Goal: Task Accomplishment & Management: Manage account settings

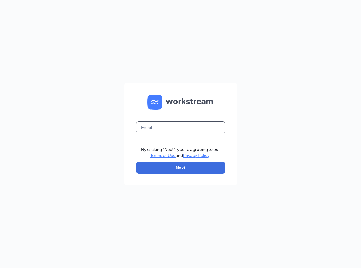
click at [150, 126] on input "text" at bounding box center [180, 127] width 89 height 12
type input "hodom@ddcoastal.com"
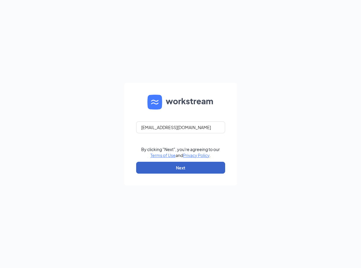
click at [155, 168] on button "Next" at bounding box center [180, 168] width 89 height 12
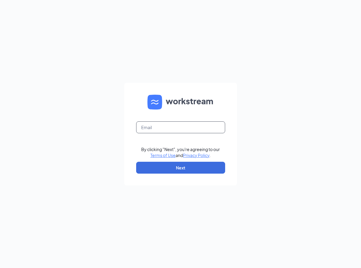
click at [157, 129] on input "text" at bounding box center [180, 127] width 89 height 12
type input "[EMAIL_ADDRESS][DOMAIN_NAME]"
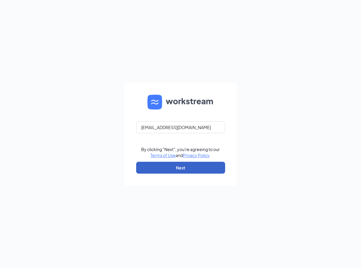
click at [169, 163] on button "Next" at bounding box center [180, 168] width 89 height 12
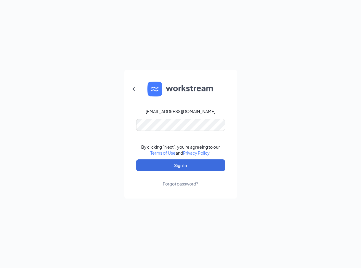
click at [170, 172] on link "Forgot password?" at bounding box center [180, 178] width 35 height 15
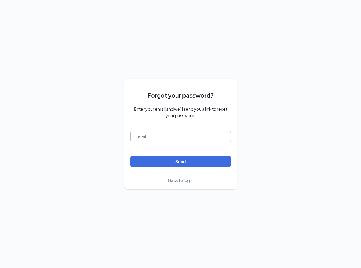
click at [165, 138] on input "text" at bounding box center [180, 137] width 101 height 12
type input "hodom@ddcoastal.com"
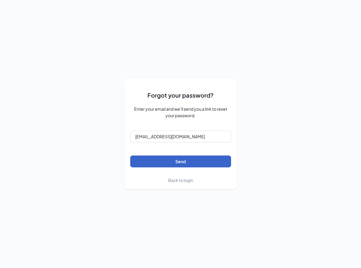
click at [171, 161] on button "Send" at bounding box center [180, 162] width 101 height 12
click at [180, 178] on span "Back to login" at bounding box center [180, 180] width 25 height 5
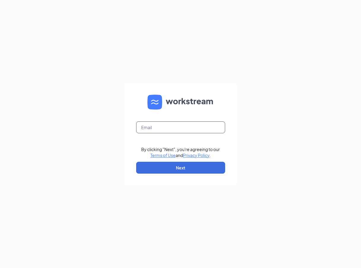
click at [167, 125] on input "text" at bounding box center [180, 127] width 89 height 12
type input "hodom@ddcoastal.com"
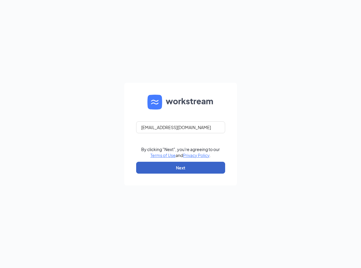
click at [179, 169] on button "Next" at bounding box center [180, 168] width 89 height 12
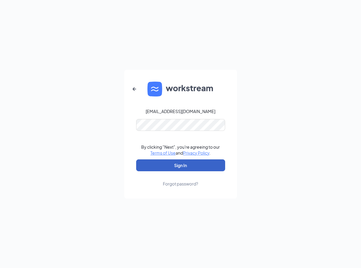
click at [175, 163] on button "Sign In" at bounding box center [180, 165] width 89 height 12
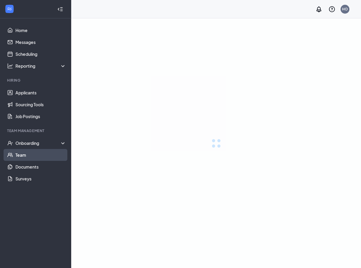
click at [20, 152] on link "Team" at bounding box center [40, 155] width 51 height 12
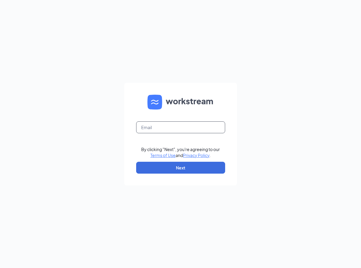
click at [179, 125] on input "text" at bounding box center [180, 127] width 89 height 12
type input "[EMAIL_ADDRESS][DOMAIN_NAME]"
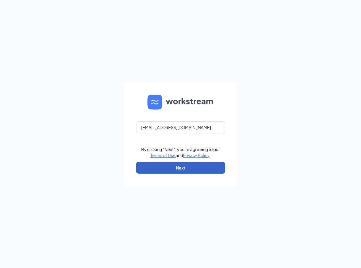
click at [175, 172] on button "Next" at bounding box center [180, 168] width 89 height 12
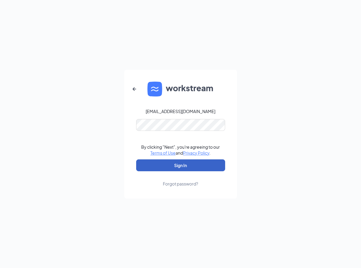
click at [168, 166] on button "Sign In" at bounding box center [180, 165] width 89 height 12
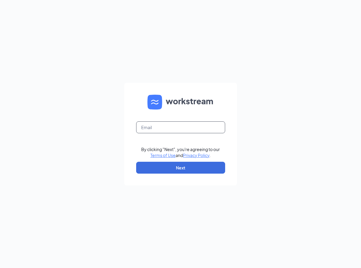
click at [182, 126] on input "text" at bounding box center [180, 127] width 89 height 12
type input "[EMAIL_ADDRESS][DOMAIN_NAME]"
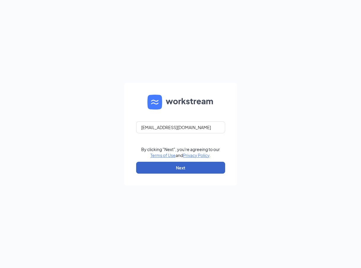
click at [183, 166] on button "Next" at bounding box center [180, 168] width 89 height 12
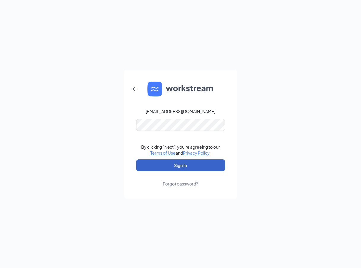
click at [170, 161] on button "Sign In" at bounding box center [180, 165] width 89 height 12
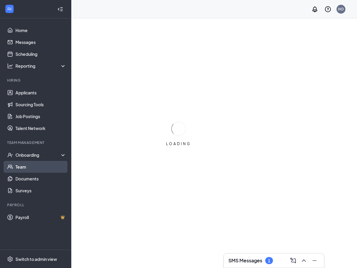
click at [28, 167] on link "Team" at bounding box center [40, 167] width 51 height 12
